Goal: Task Accomplishment & Management: Use online tool/utility

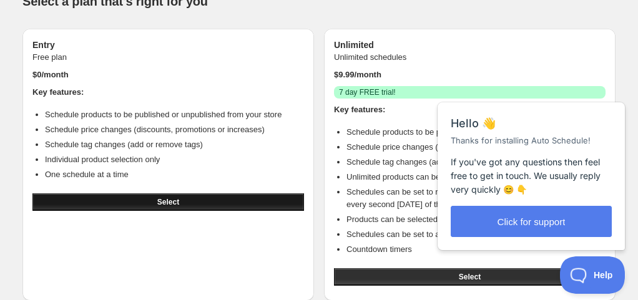
scroll to position [26, 0]
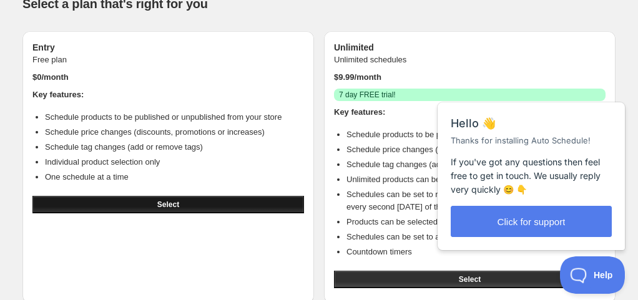
click at [169, 201] on span "Select" at bounding box center [168, 205] width 22 height 10
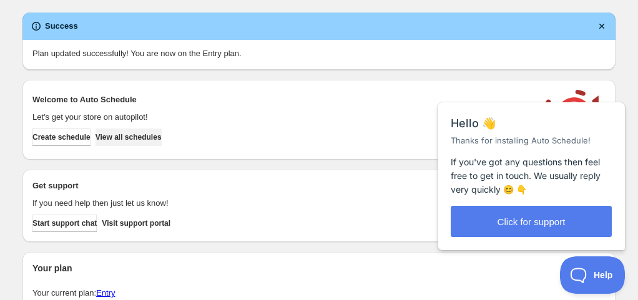
click at [155, 139] on span "View all schedules" at bounding box center [129, 137] width 66 height 10
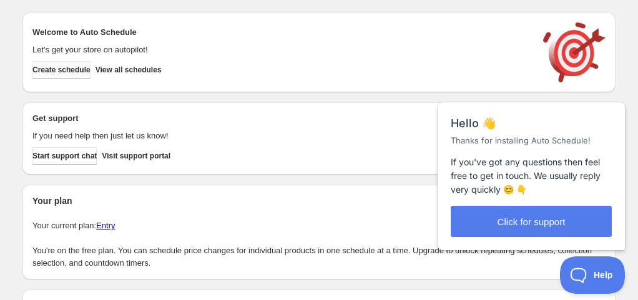
click at [71, 70] on span "Create schedule" at bounding box center [61, 70] width 58 height 10
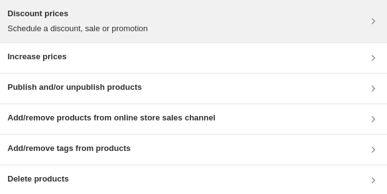
click at [374, 21] on icon at bounding box center [373, 21] width 3 height 6
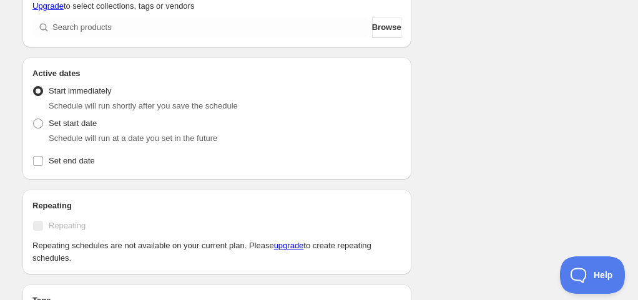
scroll to position [468, 0]
click at [38, 122] on span at bounding box center [38, 123] width 10 height 10
click at [34, 119] on input "Set start date" at bounding box center [33, 118] width 1 height 1
radio input "true"
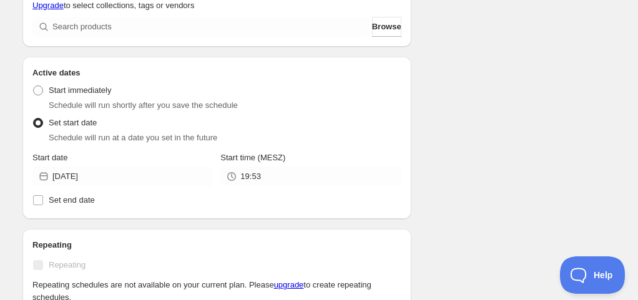
click at [40, 122] on span at bounding box center [38, 123] width 10 height 10
click at [34, 119] on input "Set start date" at bounding box center [33, 118] width 1 height 1
click at [36, 88] on span at bounding box center [38, 91] width 10 height 10
click at [34, 86] on input "Start immediately" at bounding box center [33, 86] width 1 height 1
radio input "true"
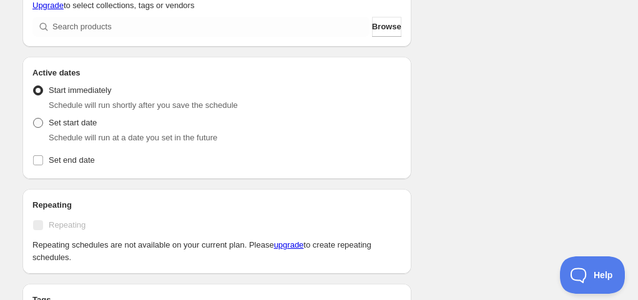
click at [37, 123] on span at bounding box center [38, 123] width 10 height 10
click at [34, 119] on input "Set start date" at bounding box center [33, 118] width 1 height 1
radio input "true"
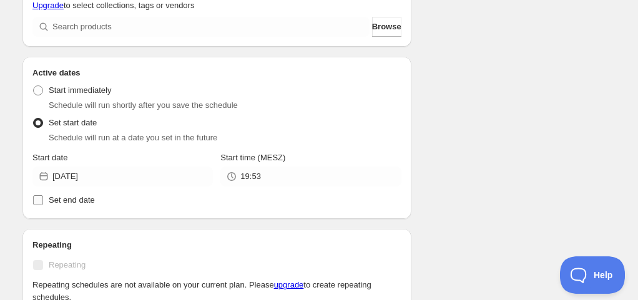
click at [38, 200] on input "Set end date" at bounding box center [38, 200] width 10 height 10
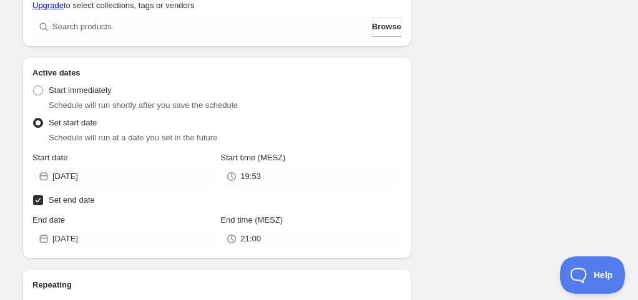
click at [38, 200] on input "Set end date" at bounding box center [38, 200] width 10 height 10
checkbox input "false"
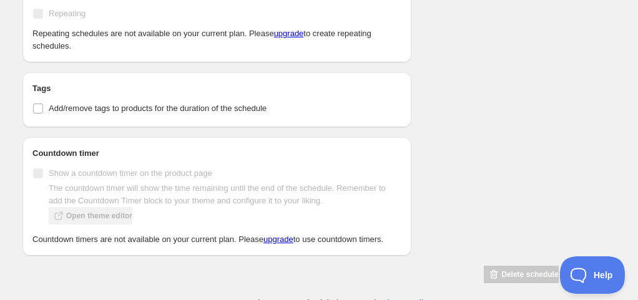
scroll to position [727, 0]
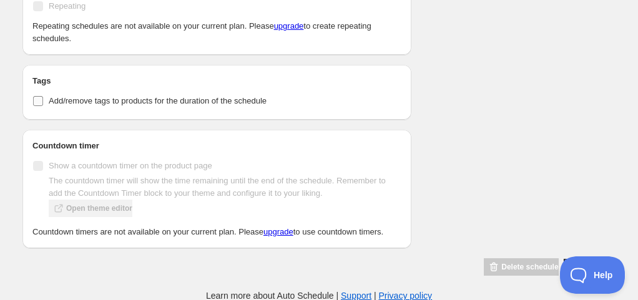
click at [41, 102] on input "Add/remove tags to products for the duration of the schedule" at bounding box center [38, 101] width 10 height 10
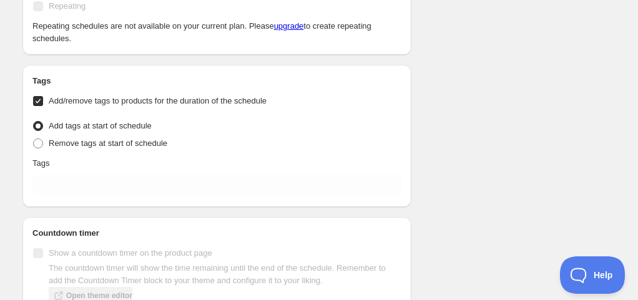
click at [39, 101] on input "Add/remove tags to products for the duration of the schedule" at bounding box center [38, 101] width 10 height 10
checkbox input "false"
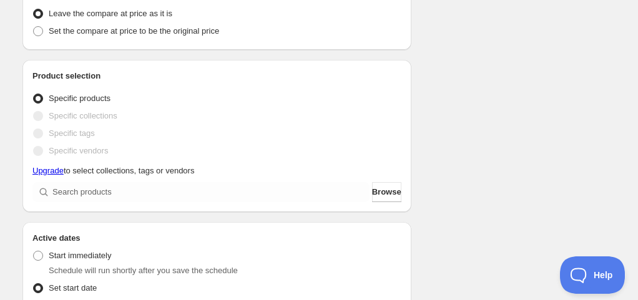
scroll to position [303, 0]
click at [382, 192] on span "Browse" at bounding box center [386, 191] width 29 height 12
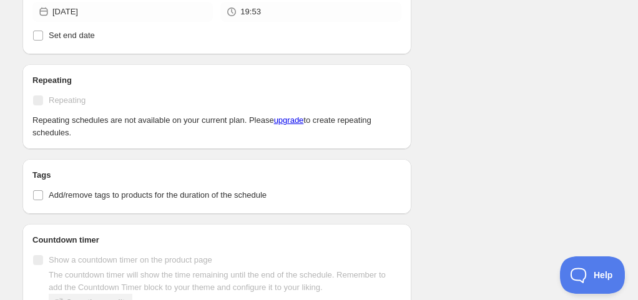
scroll to position [727, 0]
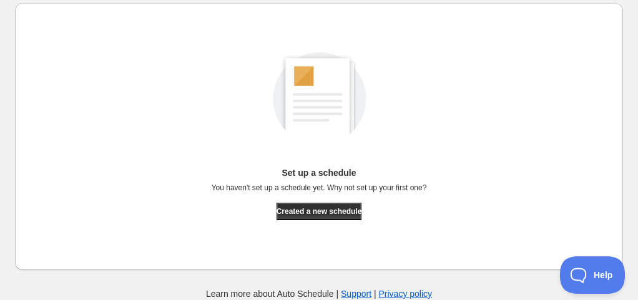
scroll to position [9, 0]
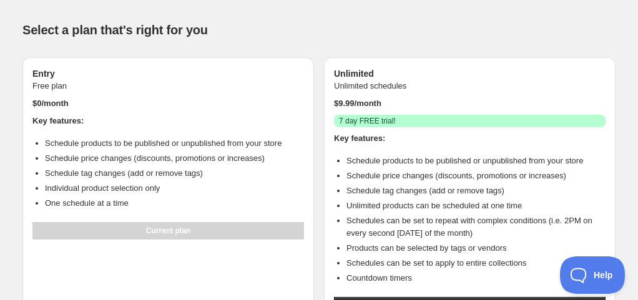
scroll to position [71, 0]
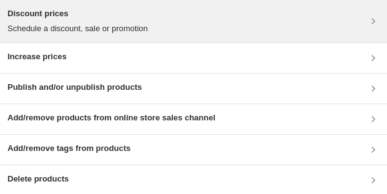
click at [375, 19] on icon at bounding box center [373, 21] width 12 height 12
